Goal: Task Accomplishment & Management: Contribute content

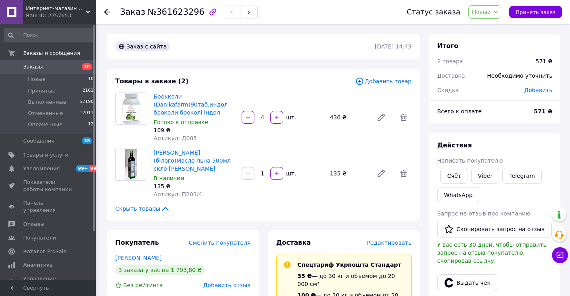
click at [39, 69] on span "Заказы" at bounding box center [33, 66] width 20 height 7
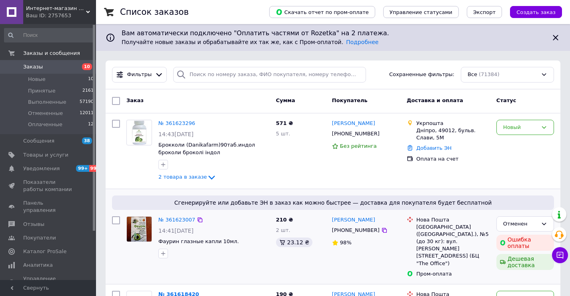
scroll to position [40, 0]
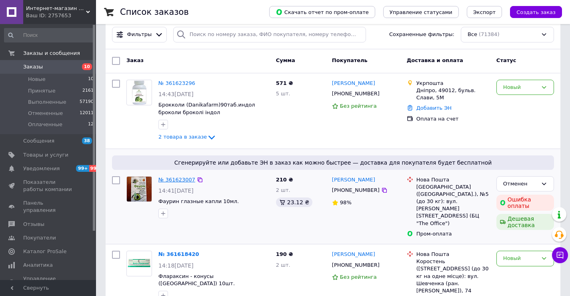
click at [175, 178] on link "№ 361623007" at bounding box center [176, 179] width 37 height 6
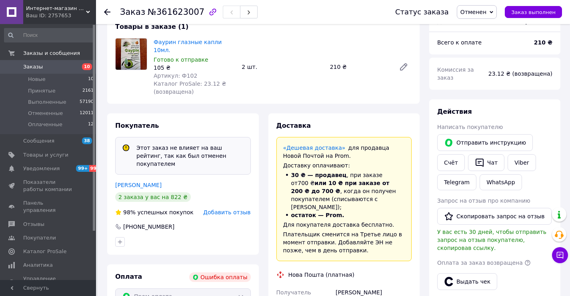
scroll to position [160, 0]
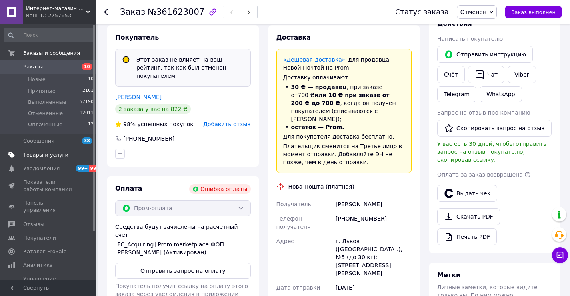
click at [36, 153] on span "Товары и услуги" at bounding box center [45, 154] width 45 height 7
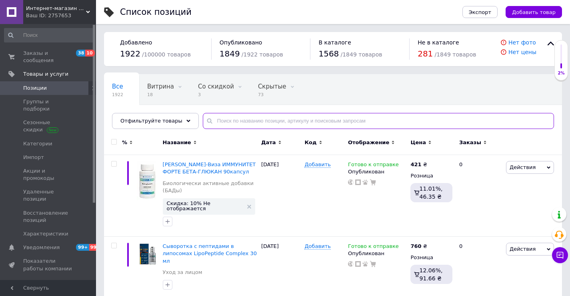
click at [222, 123] on input "text" at bounding box center [378, 121] width 351 height 16
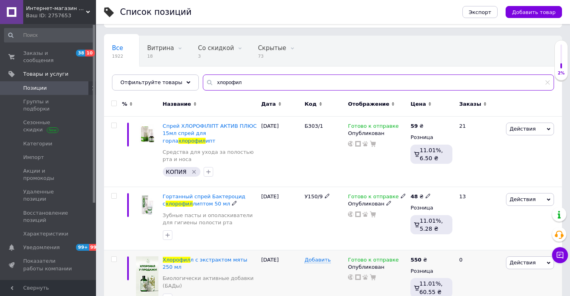
scroll to position [80, 0]
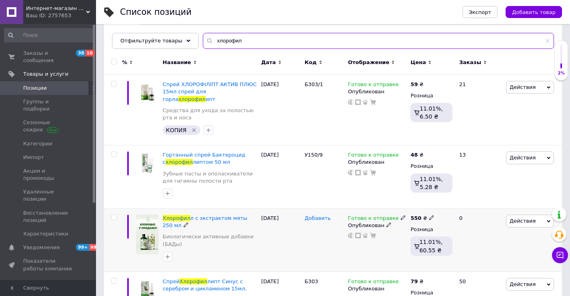
type input "хлорофил"
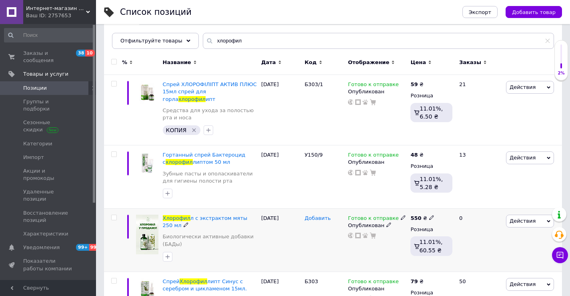
click at [312, 215] on span "Добавить" at bounding box center [317, 218] width 26 height 6
type input "г012"
click at [307, 256] on div "г012" at bounding box center [324, 239] width 44 height 63
click at [319, 215] on icon at bounding box center [321, 217] width 5 height 5
click at [304, 212] on input "г012" at bounding box center [321, 218] width 38 height 12
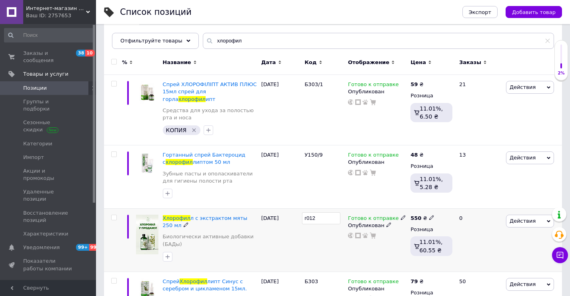
type input "Г012"
click at [277, 252] on div "[DATE]" at bounding box center [281, 239] width 44 height 63
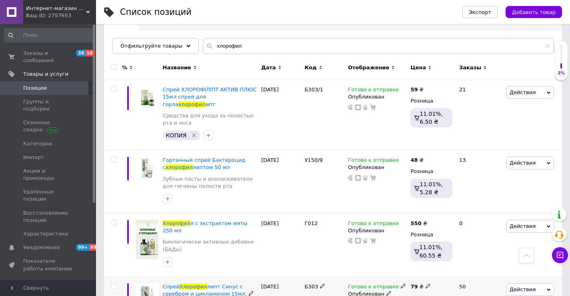
scroll to position [0, 0]
